Goal: Contribute content: Add original content to the website for others to see

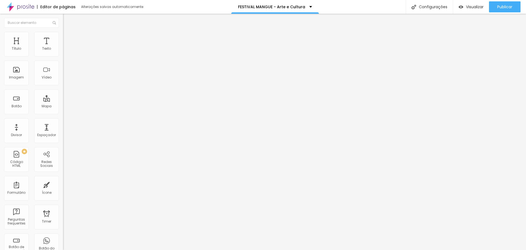
click at [14, 3] on img at bounding box center [20, 7] width 27 height 14
click at [507, 7] on span "Publicar" at bounding box center [504, 7] width 15 height 4
click at [63, 47] on span "Trocar imagem" at bounding box center [78, 44] width 30 height 5
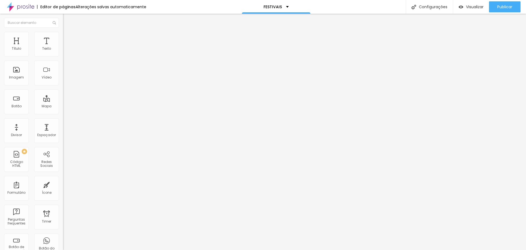
click at [63, 86] on span "1:1 Quadrado" at bounding box center [74, 83] width 22 height 5
click at [63, 101] on span "Original" at bounding box center [69, 98] width 13 height 5
click at [75, 92] on span "4:3" at bounding box center [77, 90] width 5 height 5
click at [77, 89] on span "16:9" at bounding box center [80, 86] width 6 height 5
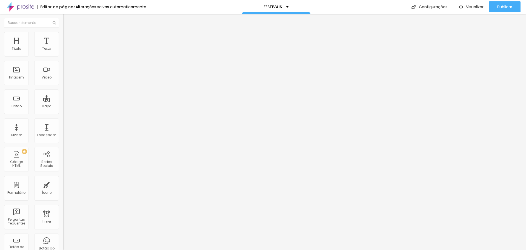
click at [63, 101] on span "Original" at bounding box center [69, 98] width 13 height 5
click at [63, 36] on li "Estilo" at bounding box center [94, 34] width 63 height 5
type input "200"
type input "220"
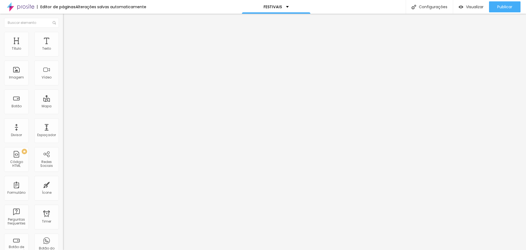
type input "220"
type input "230"
type input "250"
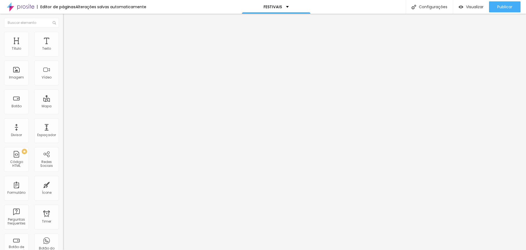
type input "270"
type input "280"
type input "300"
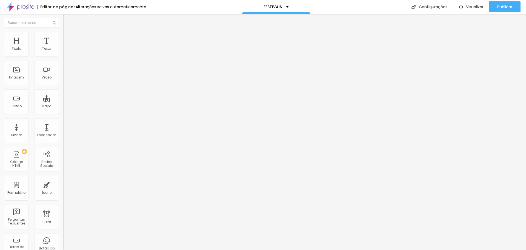
type input "300"
type input "330"
type input "350"
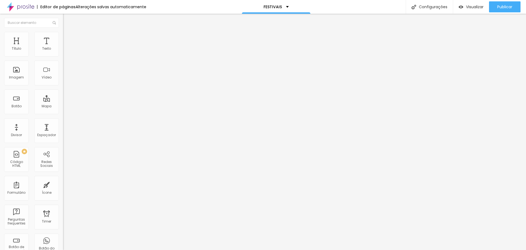
type input "370"
type input "380"
type input "400"
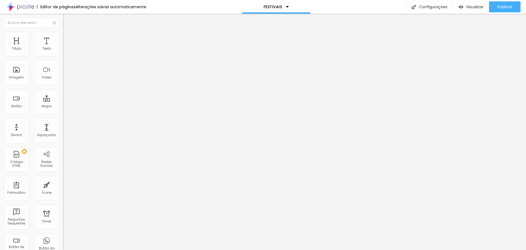
type input "400"
type input "410"
type input "420"
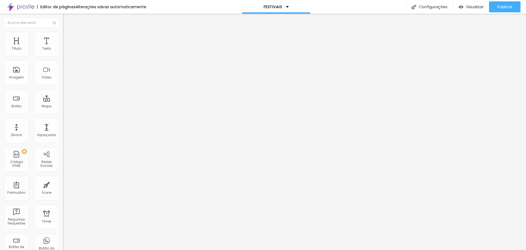
type input "400"
type input "380"
type input "370"
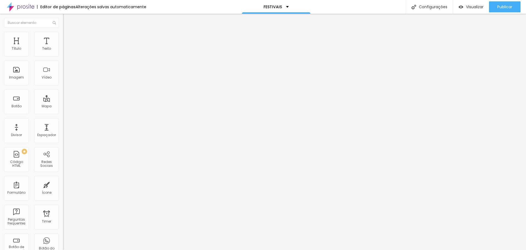
type input "370"
type input "360"
type input "350"
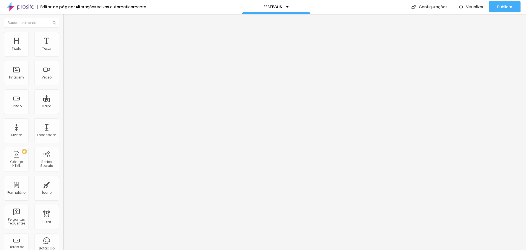
type input "330"
type input "310"
type input "300"
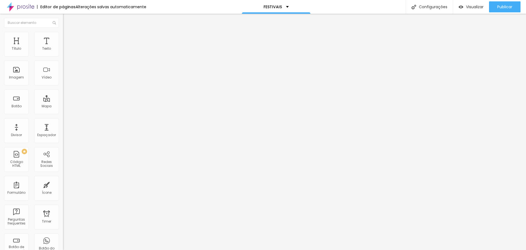
type input "300"
type input "290"
type input "300"
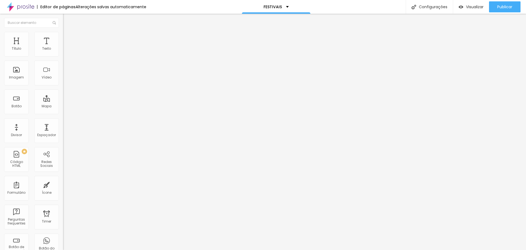
type input "320"
type input "350"
type input "360"
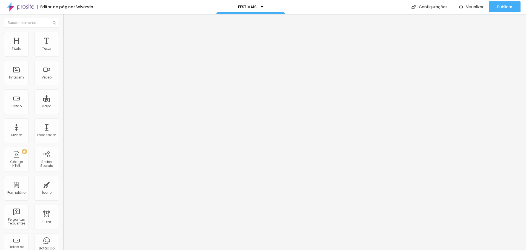
type input "360"
type input "370"
type input "380"
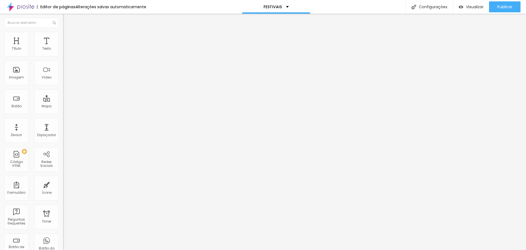
type input "390"
type input "400"
type input "410"
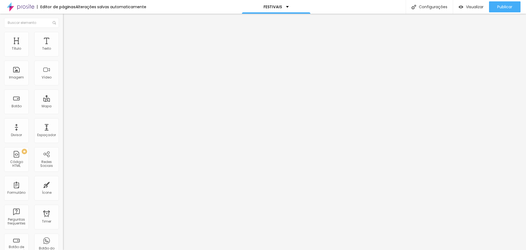
type input "410"
type input "420"
type input "410"
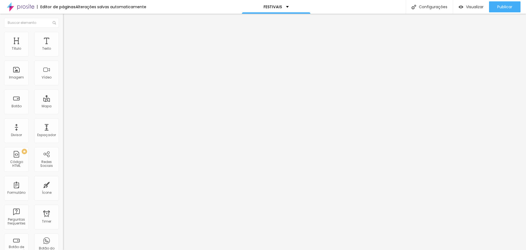
type input "400"
type input "390"
type input "380"
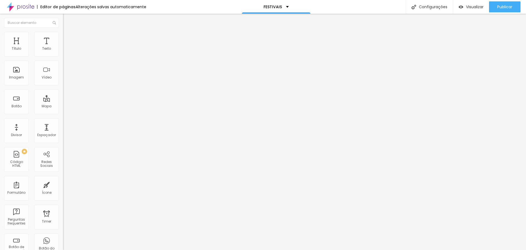
type input "380"
type input "370"
drag, startPoint x: 12, startPoint y: 58, endPoint x: 18, endPoint y: 61, distance: 7.0
type input "370"
click at [63, 56] on input "range" at bounding box center [80, 54] width 35 height 4
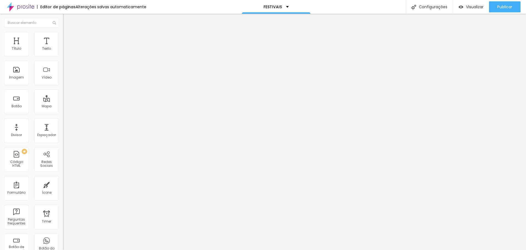
click at [68, 32] on span "Conteúdo" at bounding box center [76, 30] width 17 height 5
click at [63, 112] on input "https://www.cadeafoto.com.br/suzanomusicfestival" at bounding box center [96, 109] width 66 height 5
paste input "text"
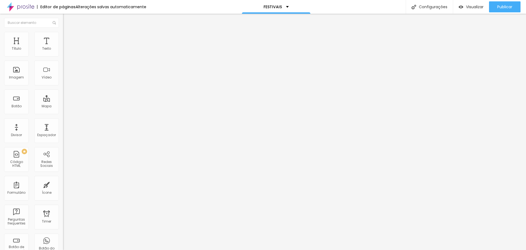
paste input "https://www.cadeafoto.com.br/festivalmangue"
type input "https://www.cadeafoto.com.br/festivalmangue"
click at [63, 111] on input "https://www.cadeafoto.com.br/suzanomusicfestival" at bounding box center [96, 109] width 66 height 5
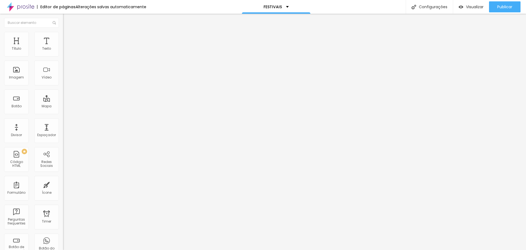
click at [63, 111] on input "https://www.cadeafoto.com.br/suzanomusicfestival" at bounding box center [96, 109] width 66 height 5
paste input "festivalmangue"
type input "https://www.cadeafoto.com.br/festivalmangue"
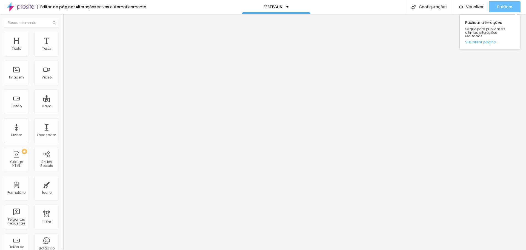
scroll to position [0, 0]
click at [501, 10] on div "Publicar" at bounding box center [504, 6] width 15 height 11
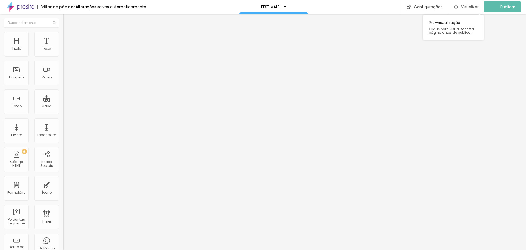
click at [471, 7] on span "Visualizar" at bounding box center [470, 7] width 18 height 4
